Goal: Task Accomplishment & Management: Complete application form

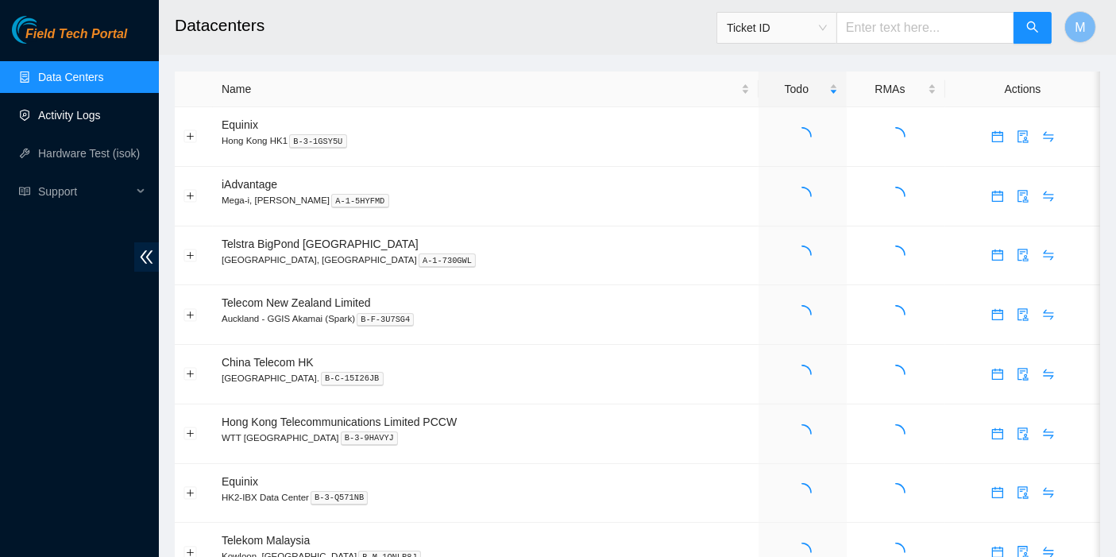
click at [87, 109] on link "Activity Logs" at bounding box center [69, 115] width 63 height 13
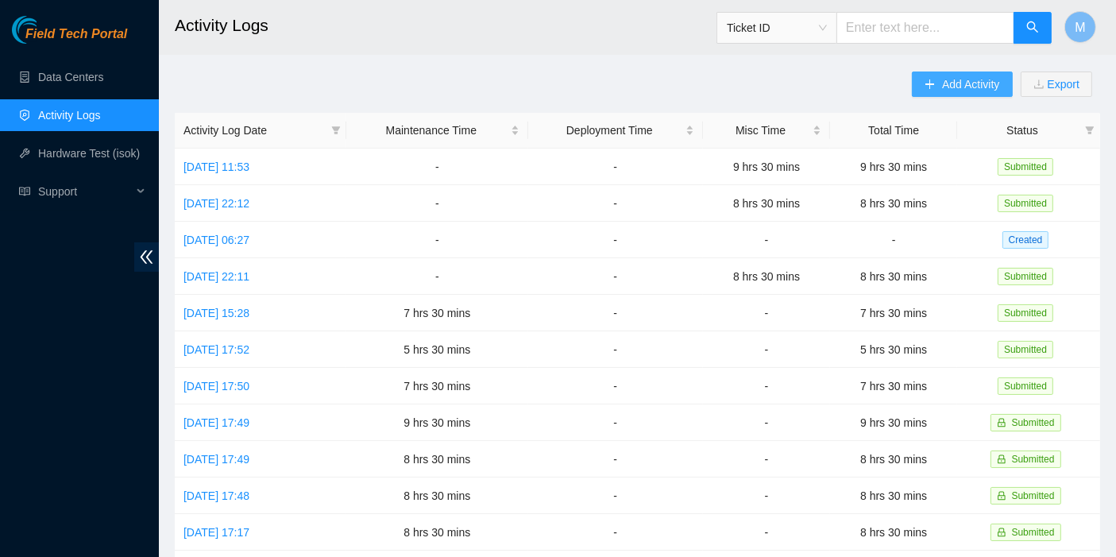
click at [966, 77] on span "Add Activity" at bounding box center [970, 83] width 57 height 17
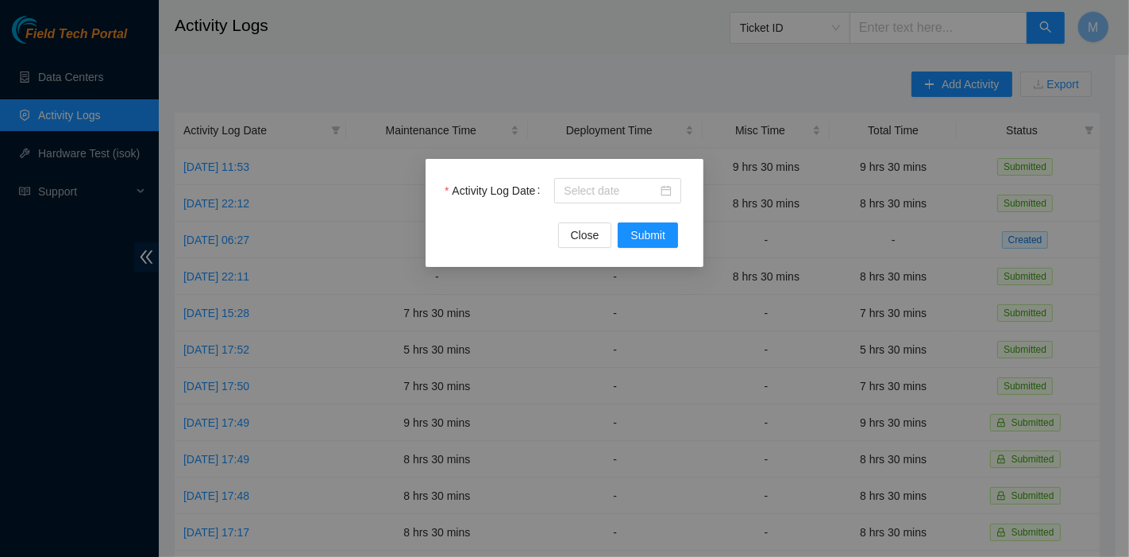
click at [598, 213] on div "Activity Log Date" at bounding box center [565, 200] width 240 height 44
click at [600, 195] on input "Activity Log Date" at bounding box center [611, 190] width 94 height 17
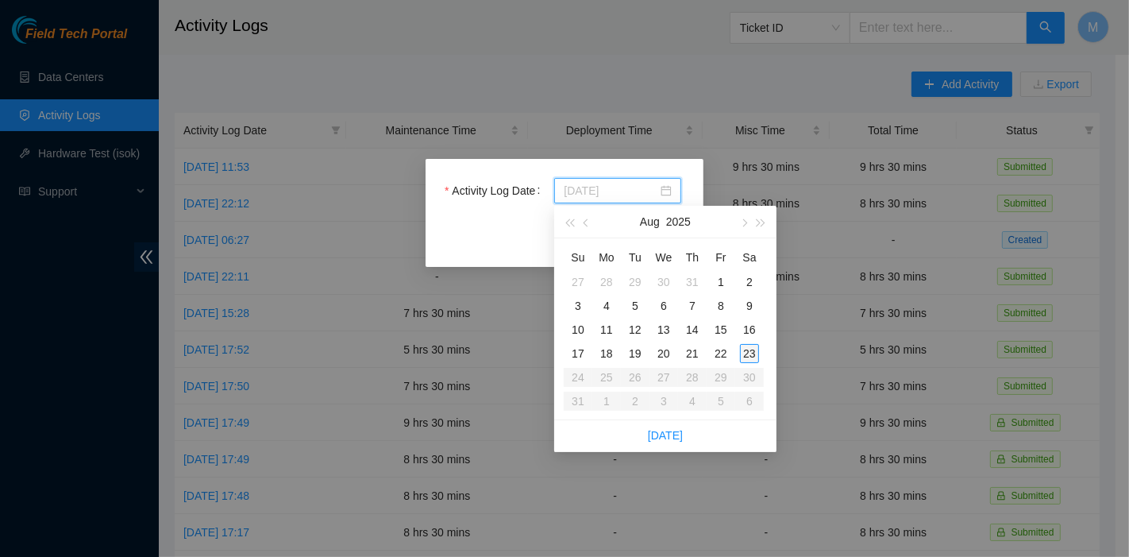
type input "[DATE]"
click at [744, 355] on div "23" at bounding box center [749, 353] width 19 height 19
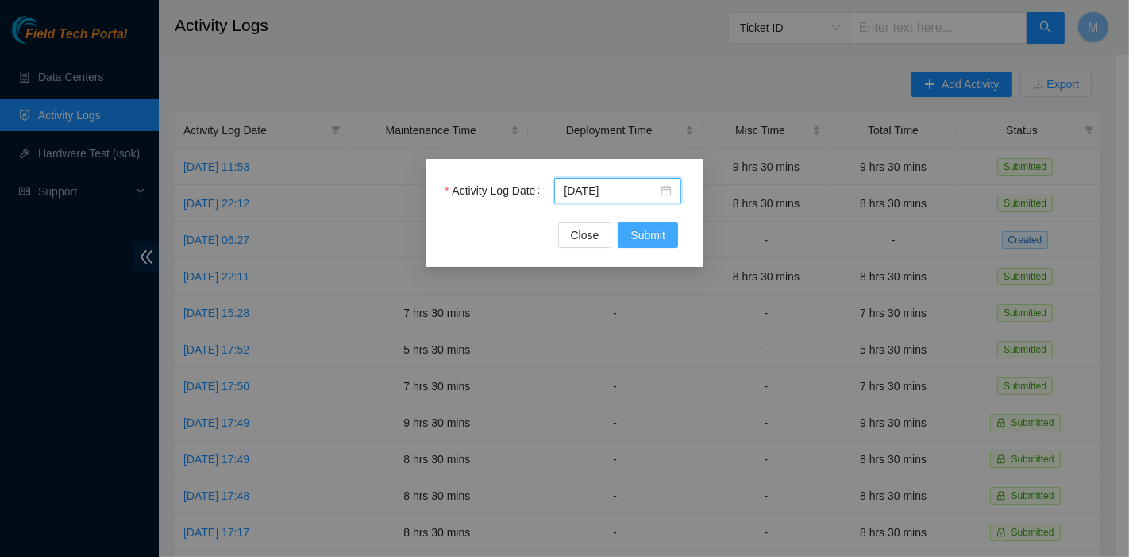
click at [663, 244] on button "Submit" at bounding box center [648, 234] width 60 height 25
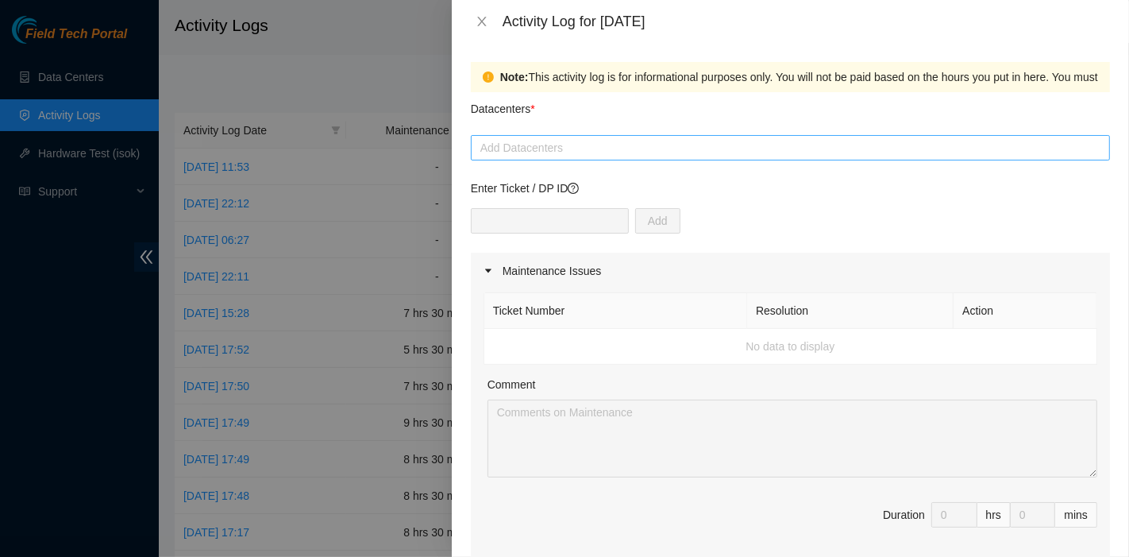
click at [530, 138] on div at bounding box center [790, 147] width 631 height 19
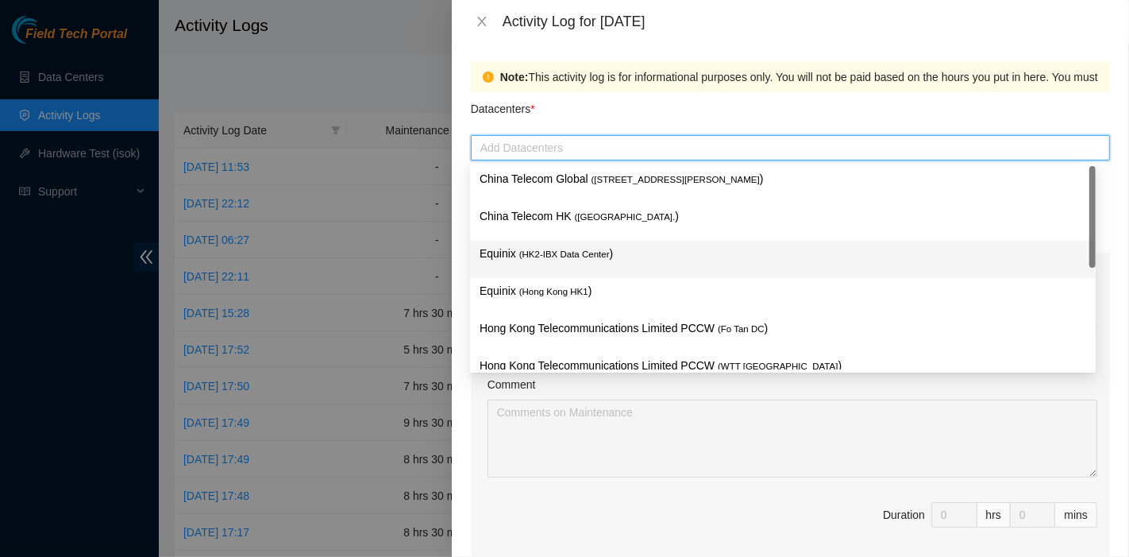
click at [549, 249] on span "( HK2-IBX Data Center" at bounding box center [564, 254] width 91 height 10
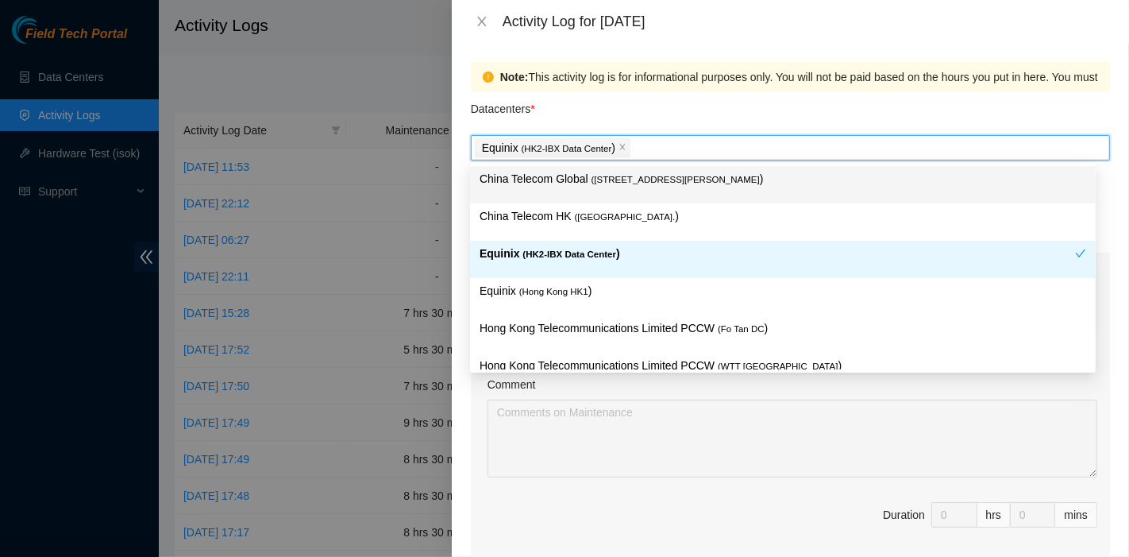
click at [621, 121] on div "Datacenters *" at bounding box center [790, 113] width 639 height 43
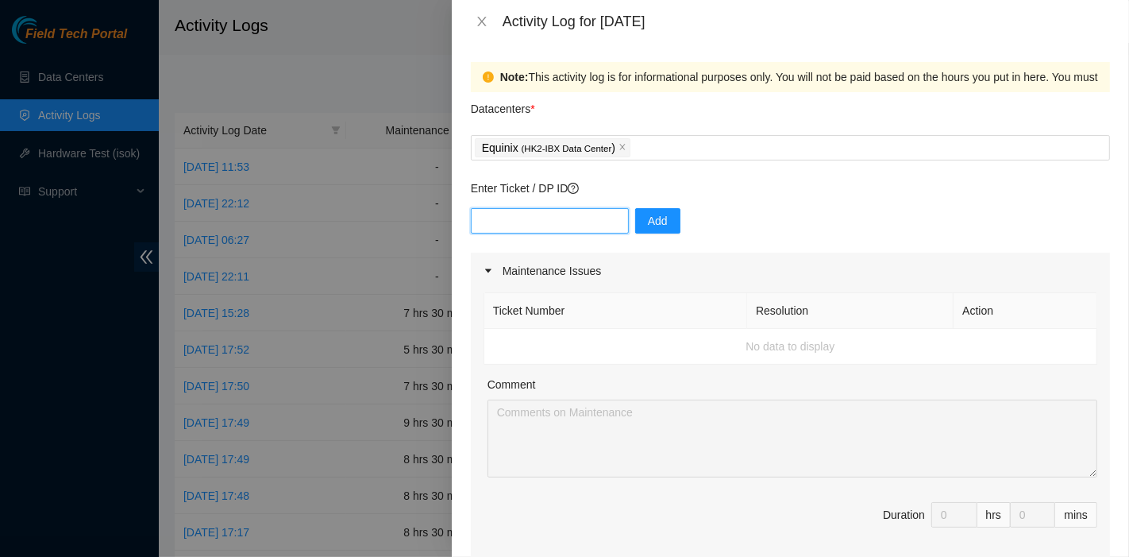
click at [549, 215] on input "text" at bounding box center [550, 220] width 158 height 25
paste input "B-W-12DV15D"
click at [480, 226] on input "B-W-12DV15D" at bounding box center [550, 220] width 158 height 25
type input "B-W-12DV15D"
click at [665, 231] on button "Add" at bounding box center [657, 220] width 45 height 25
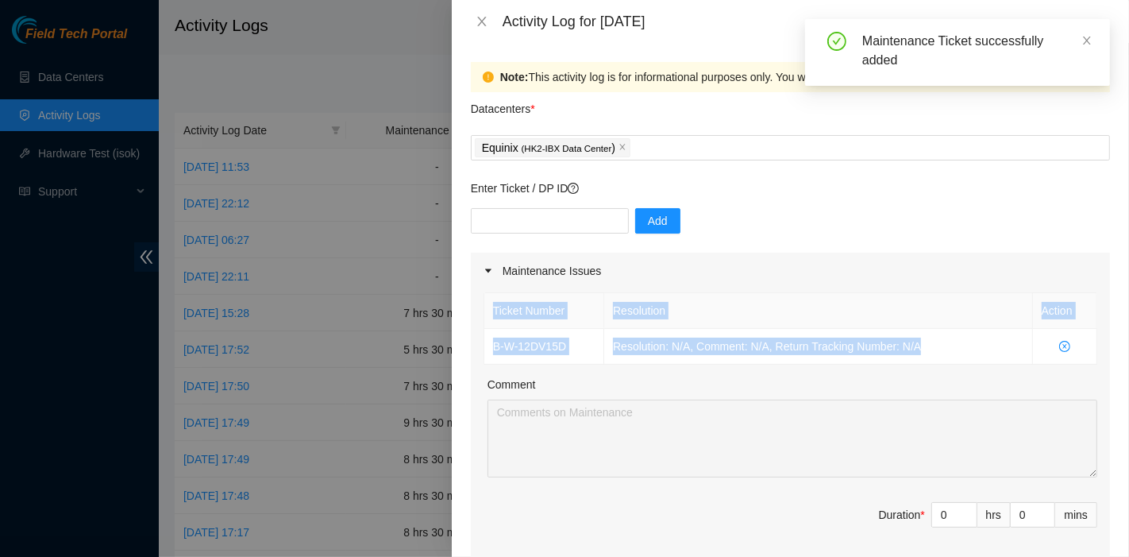
drag, startPoint x: 949, startPoint y: 349, endPoint x: 481, endPoint y: 357, distance: 467.7
click at [481, 357] on div "Ticket Number Resolution Action B-W-12DV15D Resolution: N/A, Comment: N/A, Retu…" at bounding box center [790, 426] width 639 height 275
copy table "Ticket Number Resolution Action B-W-12DV15D Resolution: N/A, Comment: N/A, Retu…"
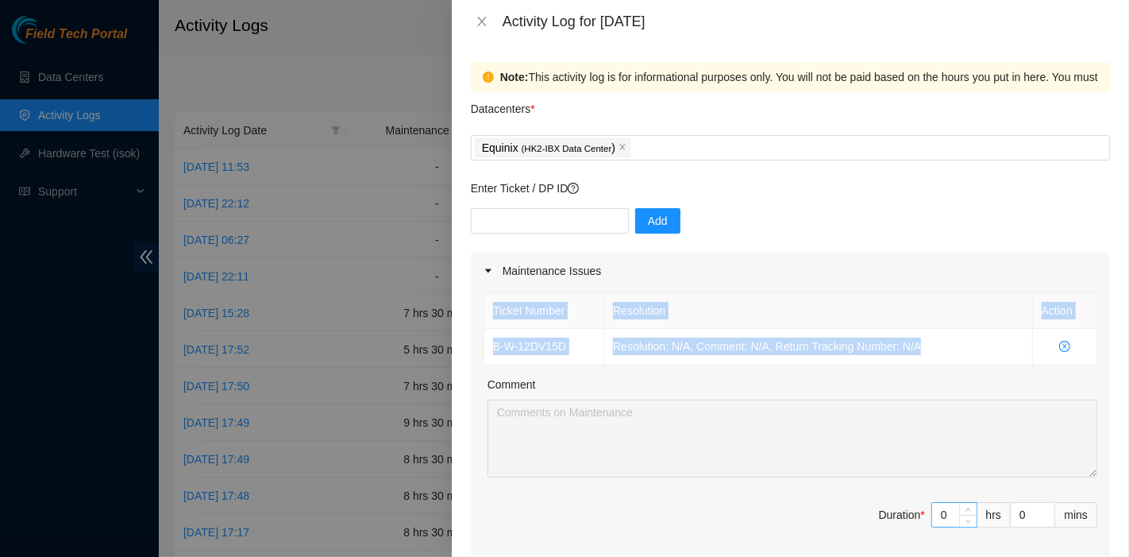
drag, startPoint x: 946, startPoint y: 514, endPoint x: 926, endPoint y: 512, distance: 19.9
click at [931, 512] on div "0" at bounding box center [954, 514] width 46 height 25
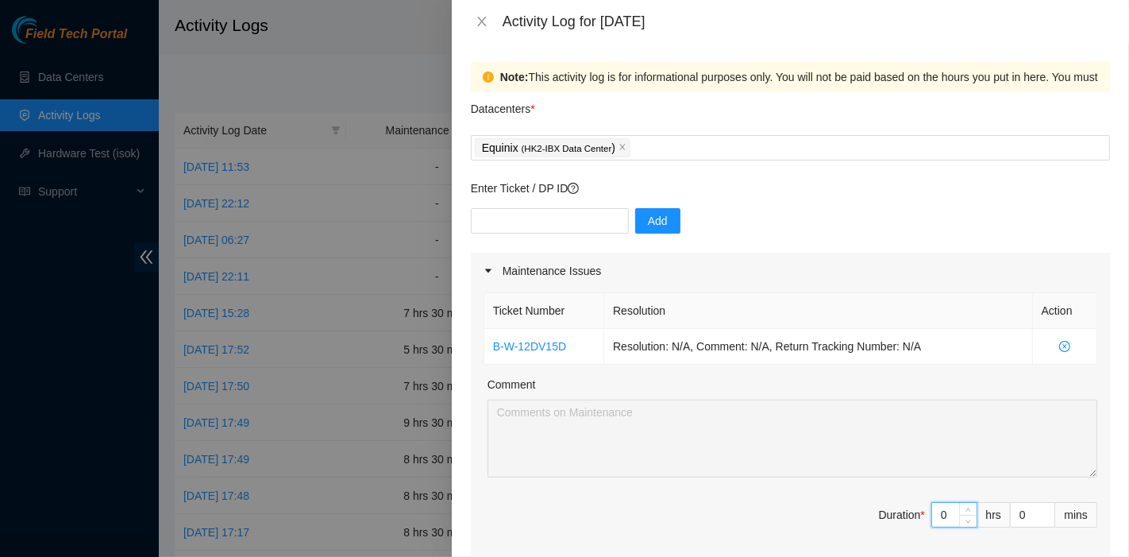
click at [935, 509] on input "0" at bounding box center [954, 515] width 44 height 24
type input "5"
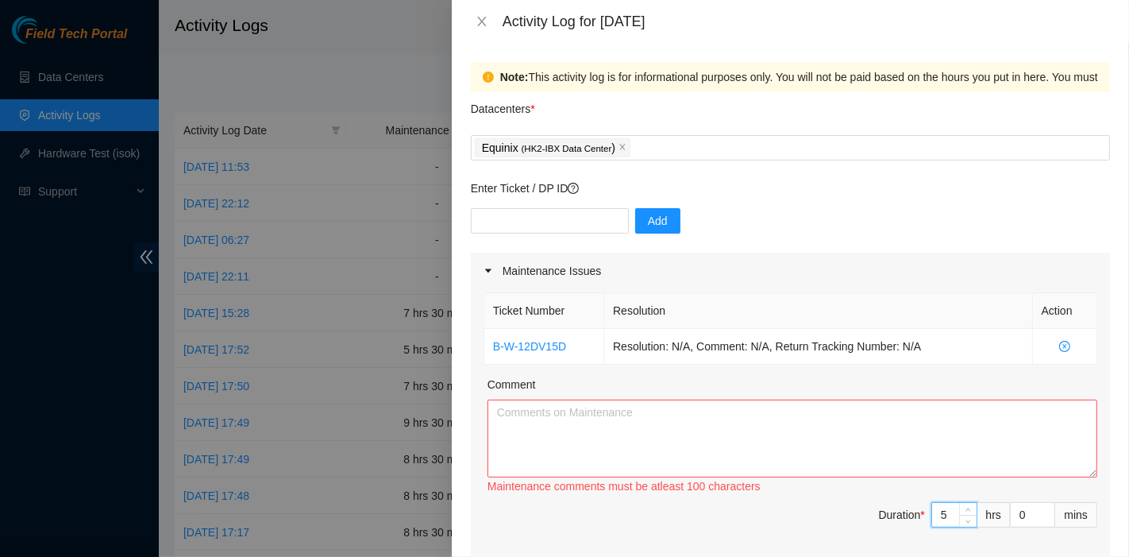
type input "5"
click at [668, 438] on textarea "Comment" at bounding box center [793, 438] width 610 height 78
paste textarea "Ticket Number Resolution Action B-W-12DV15D Resolution: N/A, Comment: N/A, Retu…"
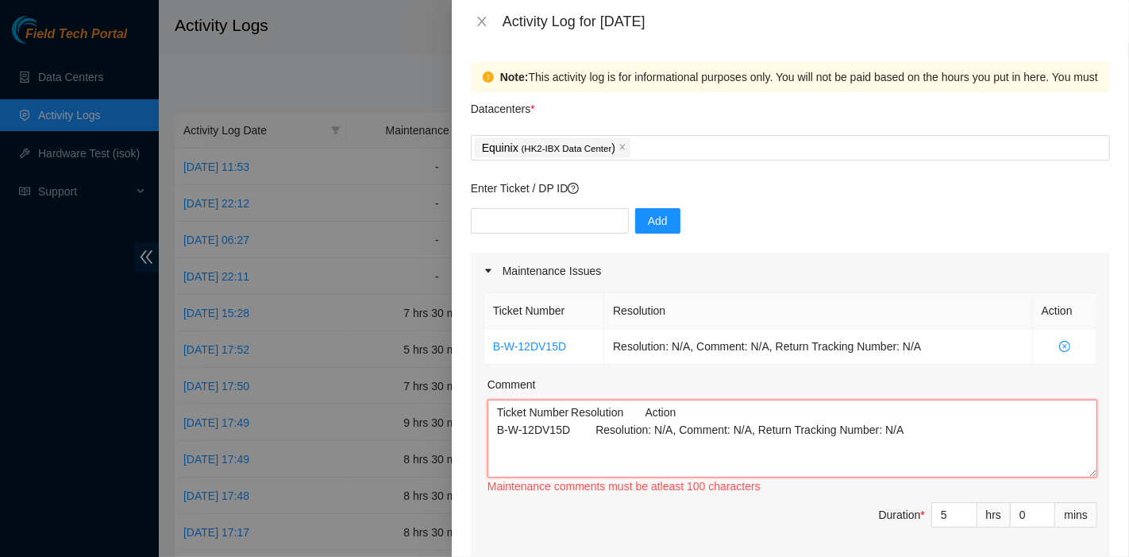
click at [761, 453] on textarea "Ticket Number Resolution Action B-W-12DV15D Resolution: N/A, Comment: N/A, Retu…" at bounding box center [793, 438] width 610 height 78
click at [921, 457] on textarea "Ticket Number Resolution Action B-W-12DV15D Resolution: N/A, Comment: N/A, Retu…" at bounding box center [793, 438] width 610 height 78
click at [930, 443] on textarea "Ticket Number Resolution Action B-W-12DV15D Resolution: N/A, Comment: N/A, Retu…" at bounding box center [793, 438] width 610 height 78
paste textarea "B-V-5QKTIHI Resolution: Reseated components, Rebooted, Rescued, Comment: pass o…"
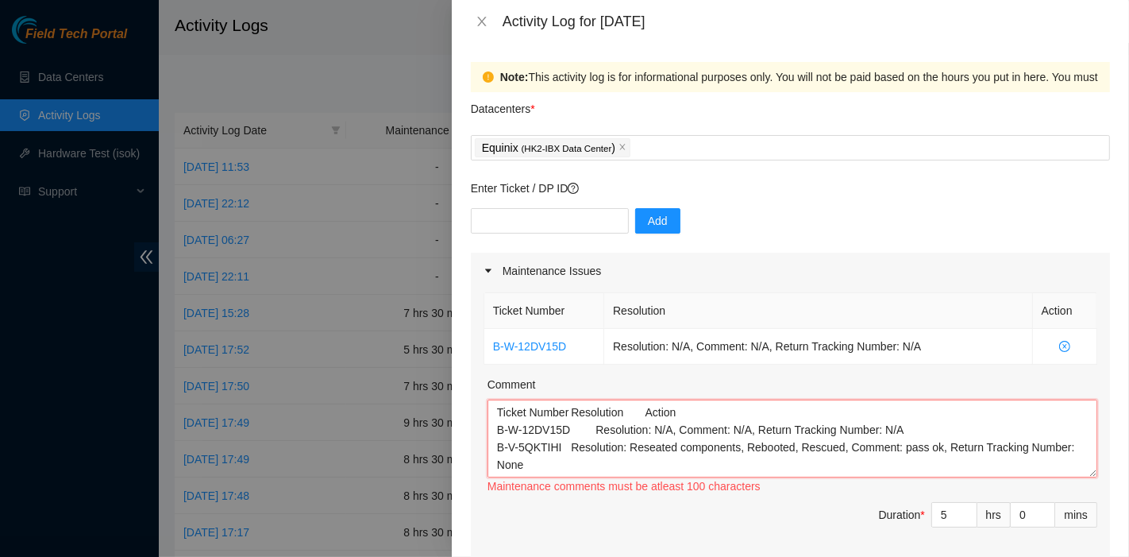
scroll to position [83, 0]
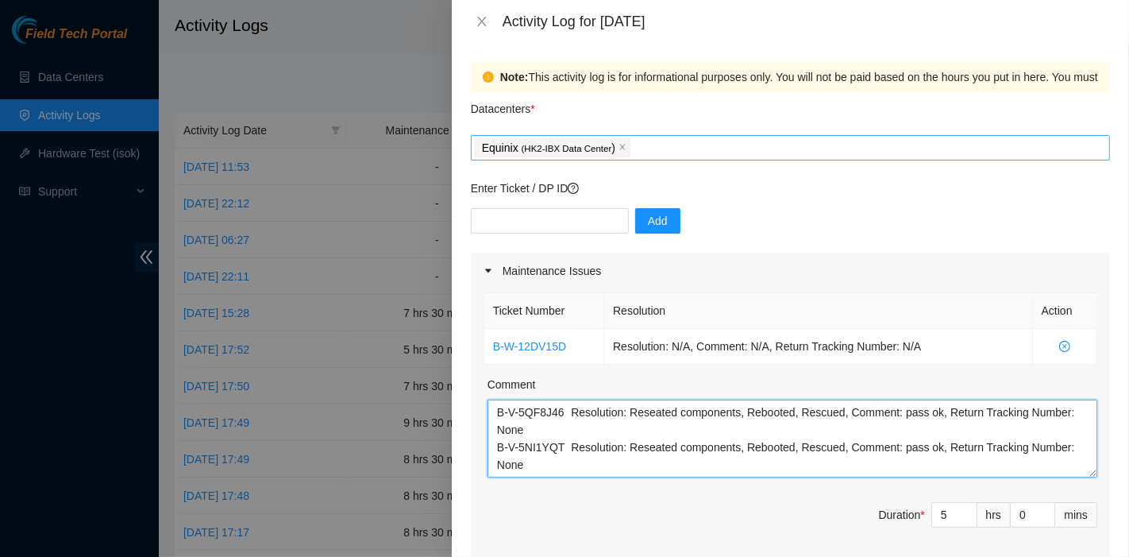
click at [706, 150] on div "Equinix ( HK2-IBX Data Center )" at bounding box center [790, 148] width 631 height 22
type textarea "Ticket Number Resolution Action B-W-12DV15D Resolution: N/A, Comment: N/A, Retu…"
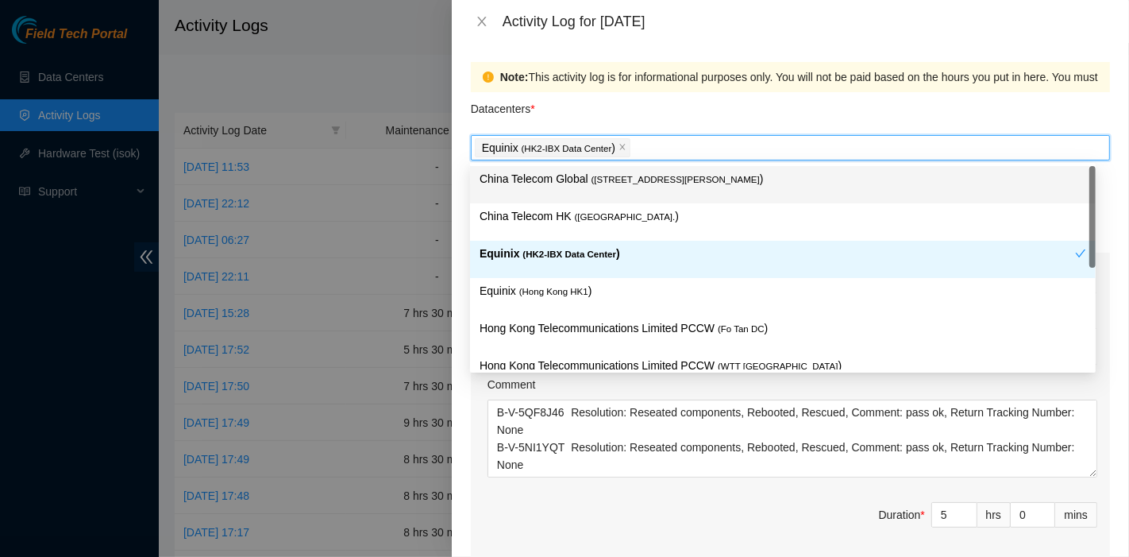
click at [636, 175] on span "( [STREET_ADDRESS][PERSON_NAME]" at bounding box center [676, 180] width 168 height 10
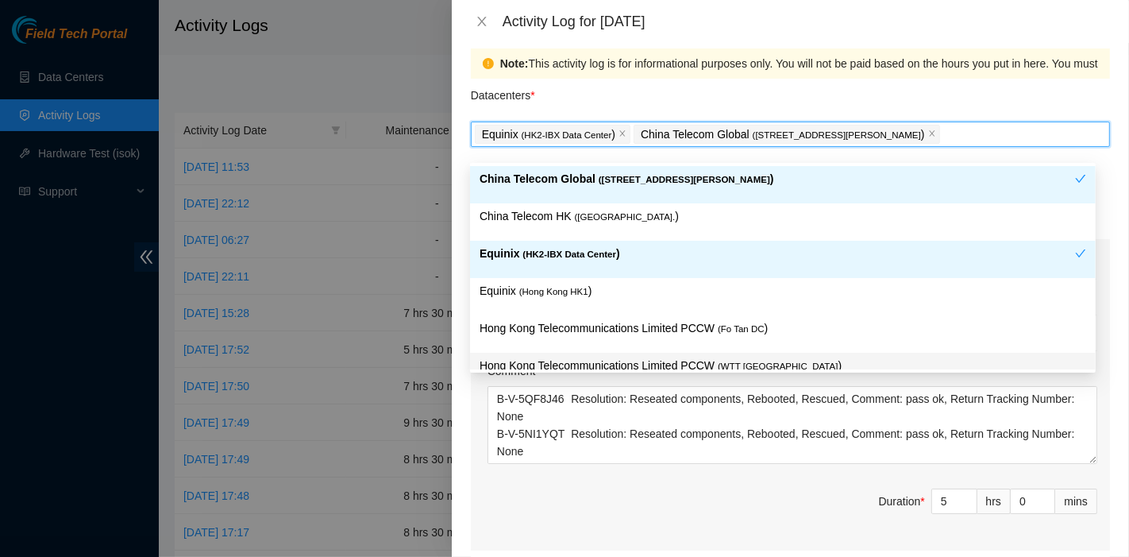
scroll to position [0, 0]
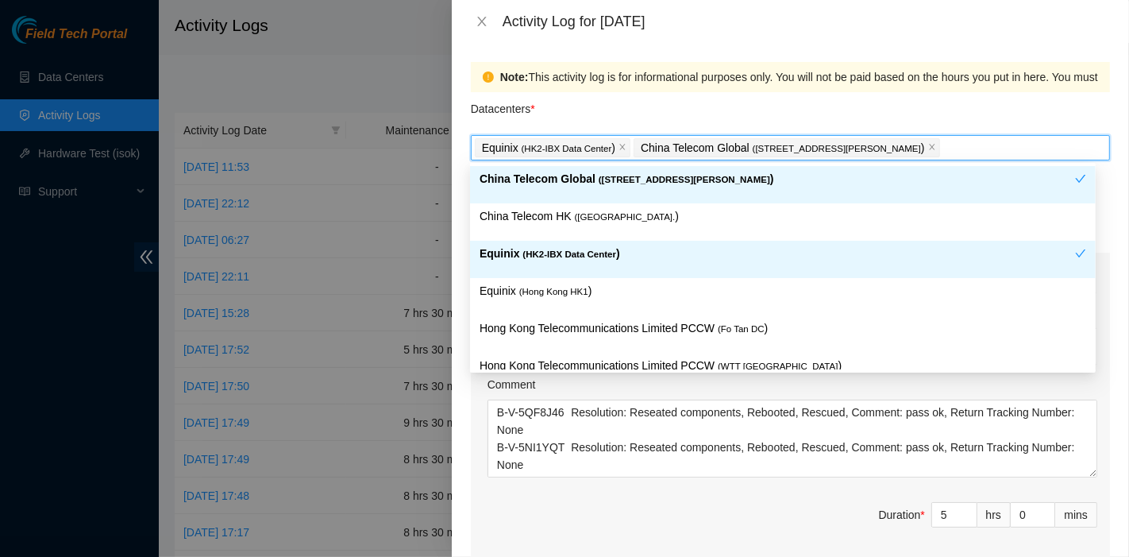
click at [1001, 122] on div "Datacenters *" at bounding box center [790, 113] width 639 height 43
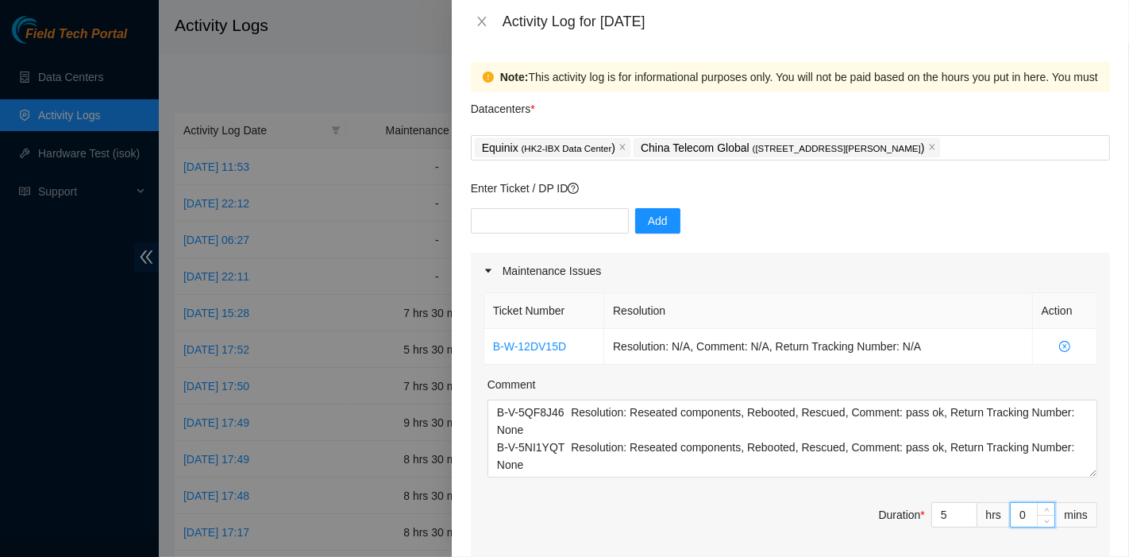
click at [1011, 511] on input "0" at bounding box center [1033, 515] width 44 height 24
click at [1011, 515] on input "0" at bounding box center [1033, 515] width 44 height 24
type input "30"
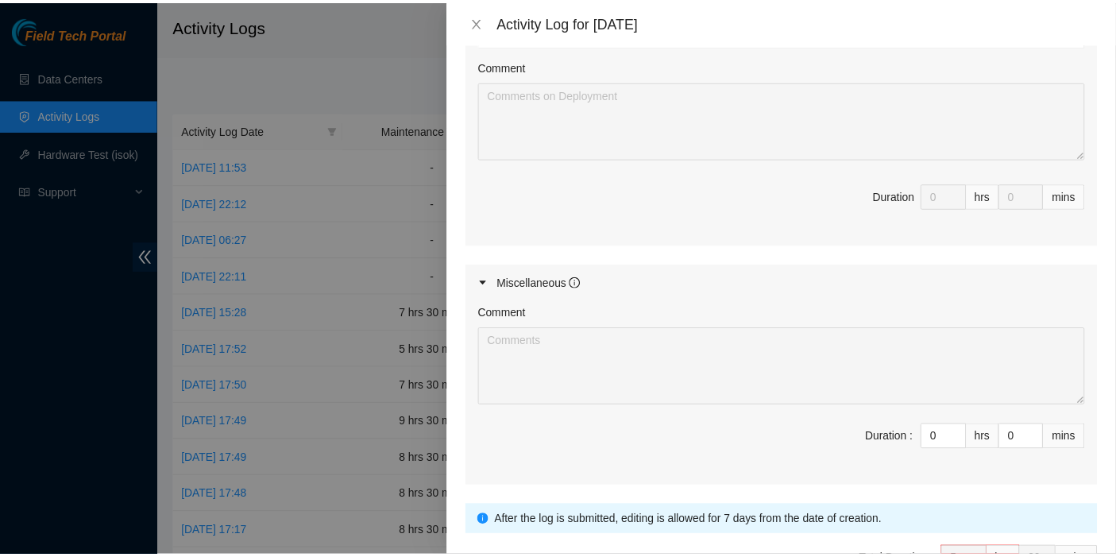
scroll to position [748, 0]
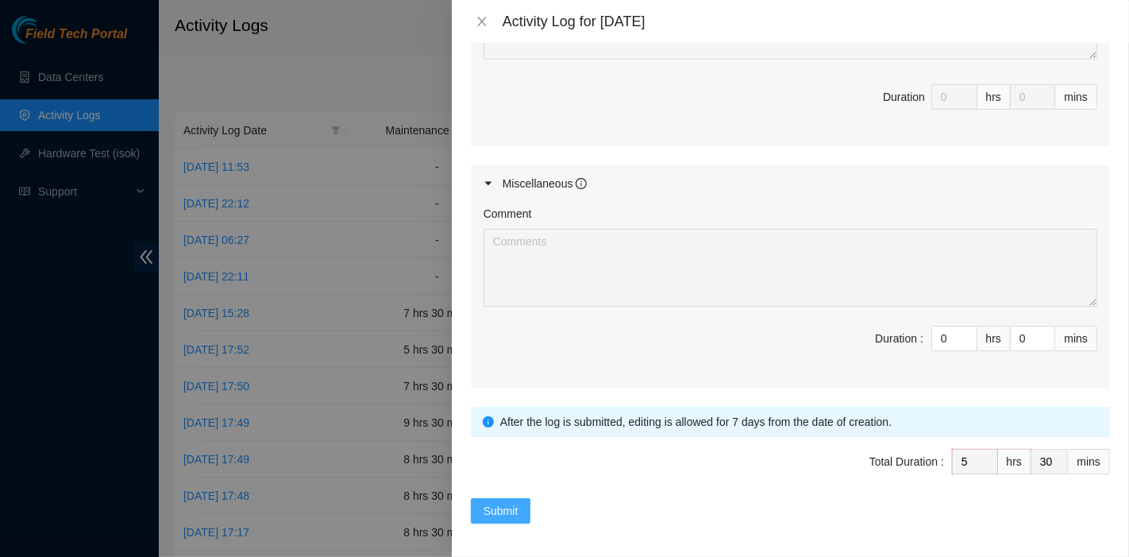
type input "30"
click at [488, 502] on span "Submit" at bounding box center [501, 510] width 35 height 17
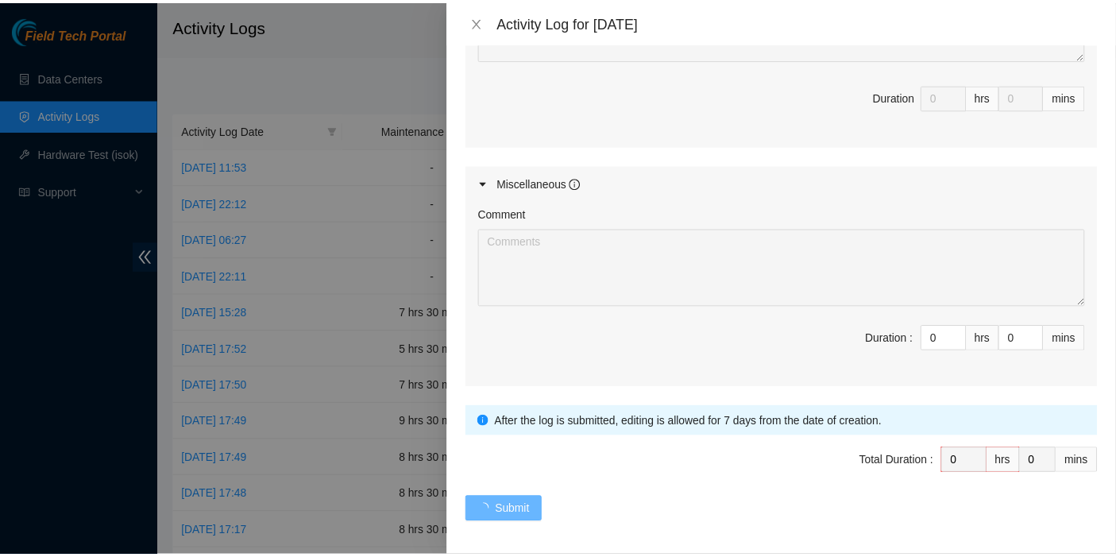
scroll to position [0, 0]
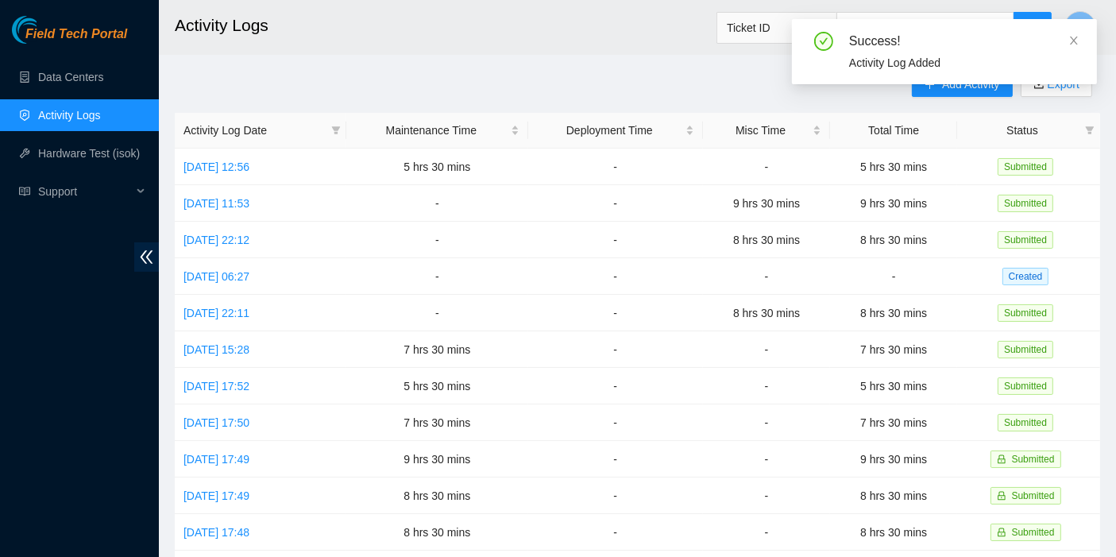
click at [1081, 44] on div "Success! Activity Log Added" at bounding box center [944, 51] width 305 height 65
click at [1080, 42] on div "Success! Activity Log Added" at bounding box center [944, 51] width 305 height 65
click at [1069, 40] on icon "close" at bounding box center [1073, 40] width 11 height 11
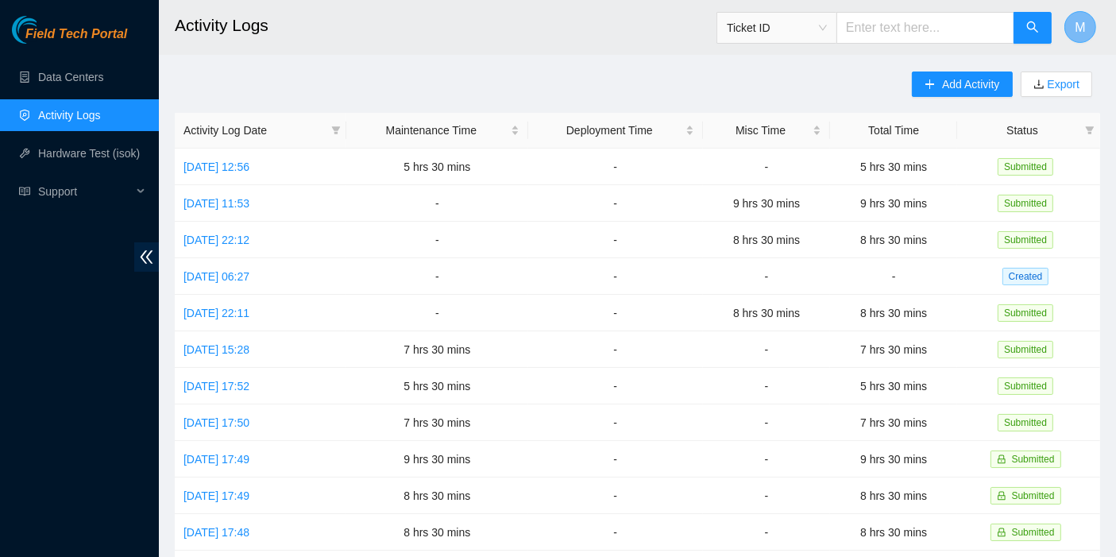
click at [1080, 37] on button "M" at bounding box center [1080, 27] width 32 height 32
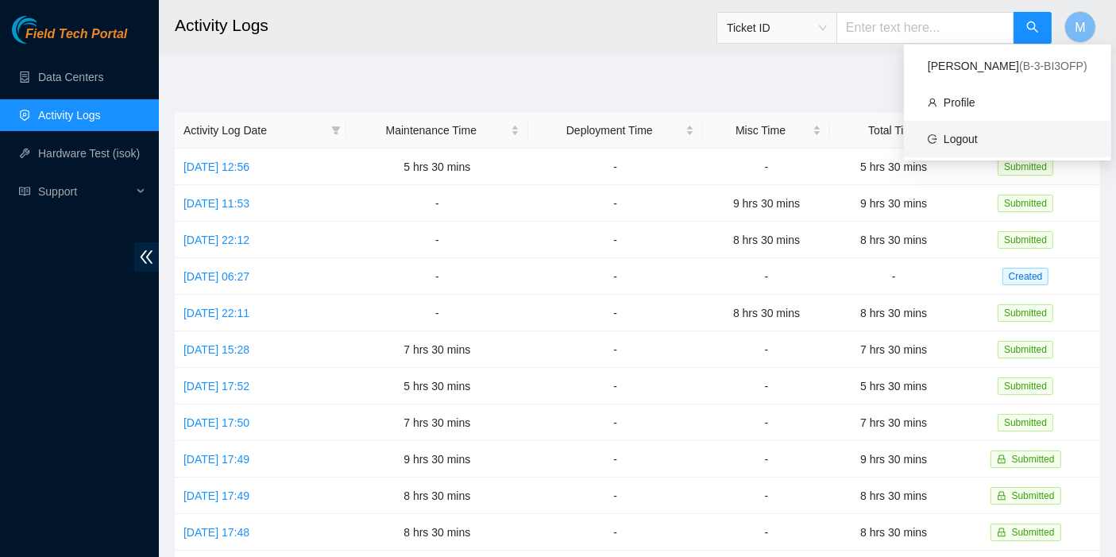
click at [977, 138] on link "Logout" at bounding box center [960, 139] width 34 height 13
